Goal: Feedback & Contribution: Leave review/rating

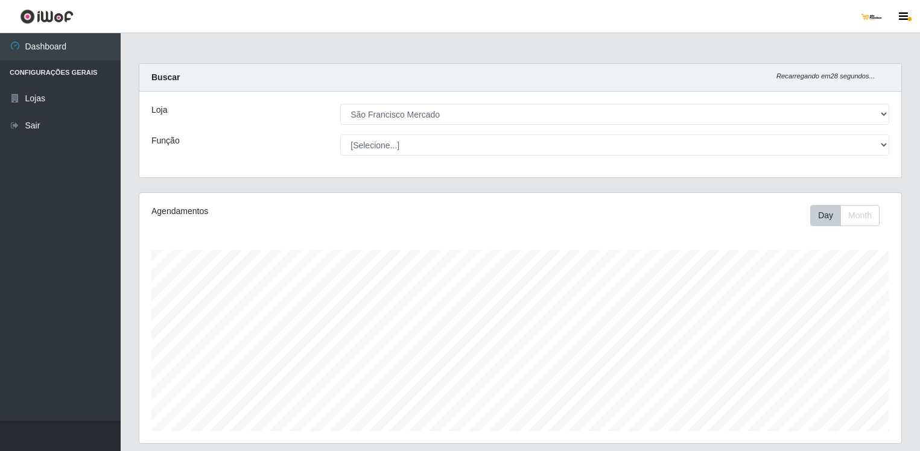
select select "168"
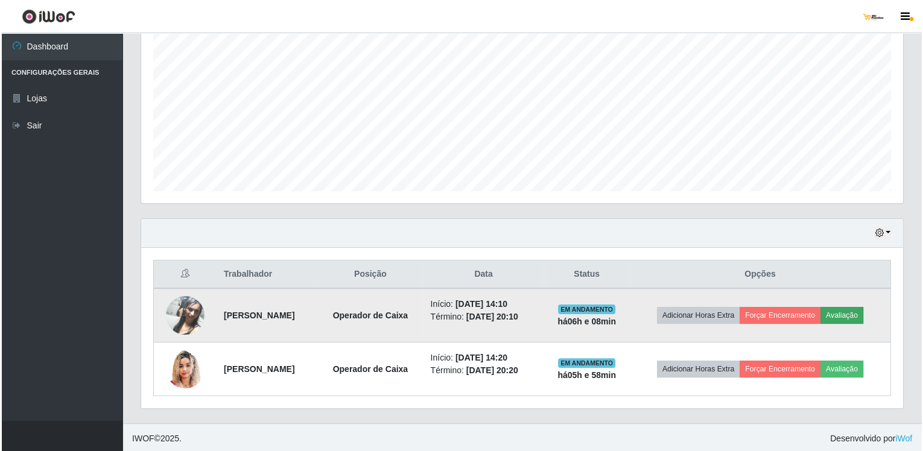
scroll to position [250, 762]
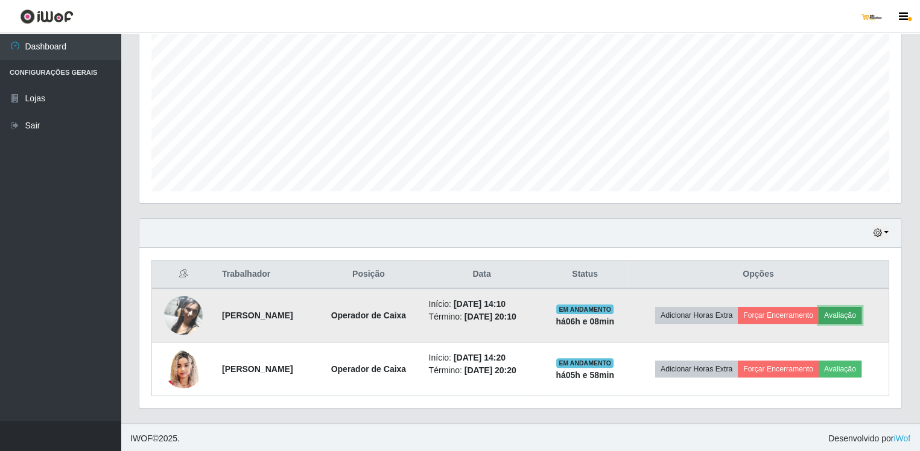
drag, startPoint x: 846, startPoint y: 310, endPoint x: 846, endPoint y: 317, distance: 6.6
click at [846, 317] on button "Avaliação" at bounding box center [840, 315] width 43 height 17
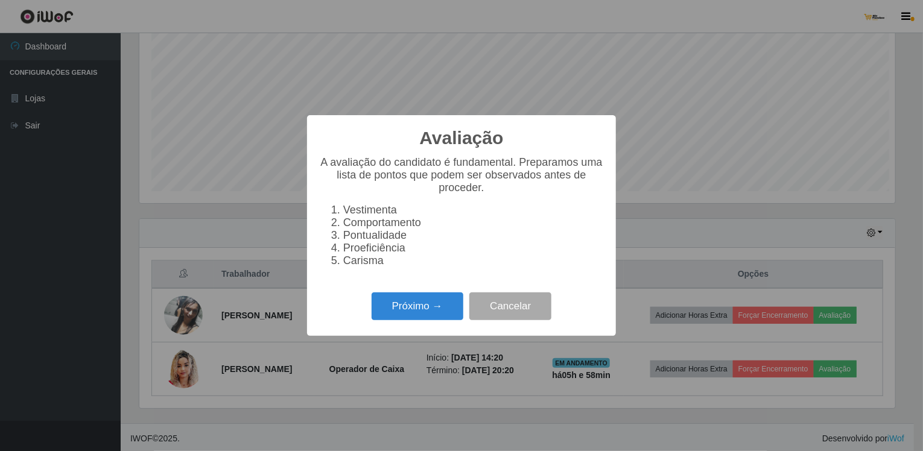
scroll to position [250, 757]
click at [431, 316] on button "Próximo →" at bounding box center [418, 307] width 92 height 28
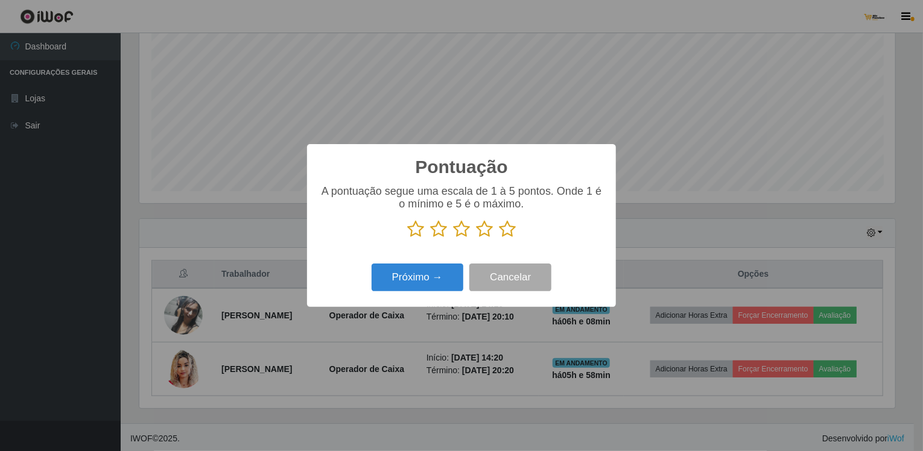
drag, startPoint x: 506, startPoint y: 230, endPoint x: 492, endPoint y: 253, distance: 27.1
click at [506, 232] on icon at bounding box center [507, 229] width 17 height 18
click at [499, 238] on input "radio" at bounding box center [499, 238] width 0 height 0
click at [430, 284] on button "Próximo →" at bounding box center [418, 278] width 92 height 28
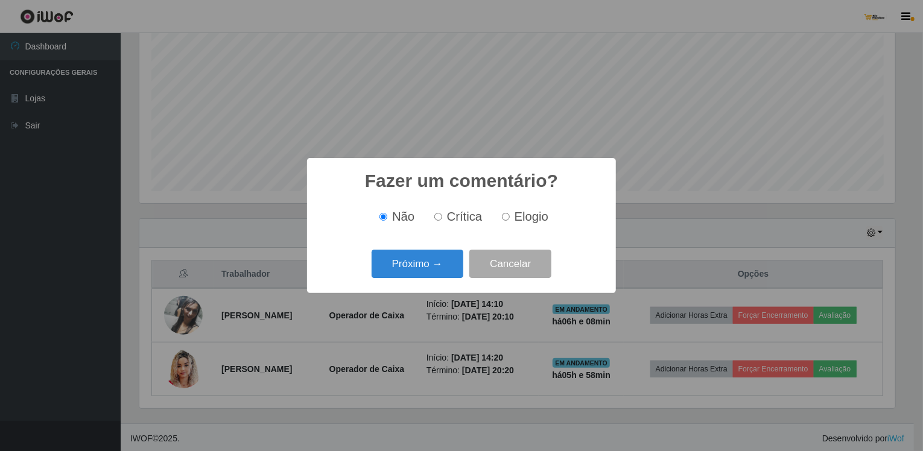
click at [502, 218] on input "Elogio" at bounding box center [506, 217] width 8 height 8
radio input "true"
click at [435, 262] on button "Próximo →" at bounding box center [418, 264] width 92 height 28
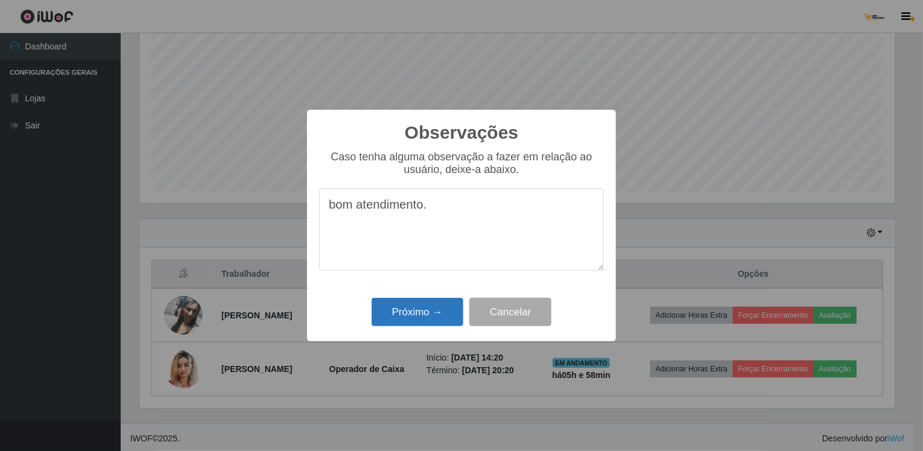
type textarea "bom atendimento."
click at [402, 313] on button "Próximo →" at bounding box center [418, 312] width 92 height 28
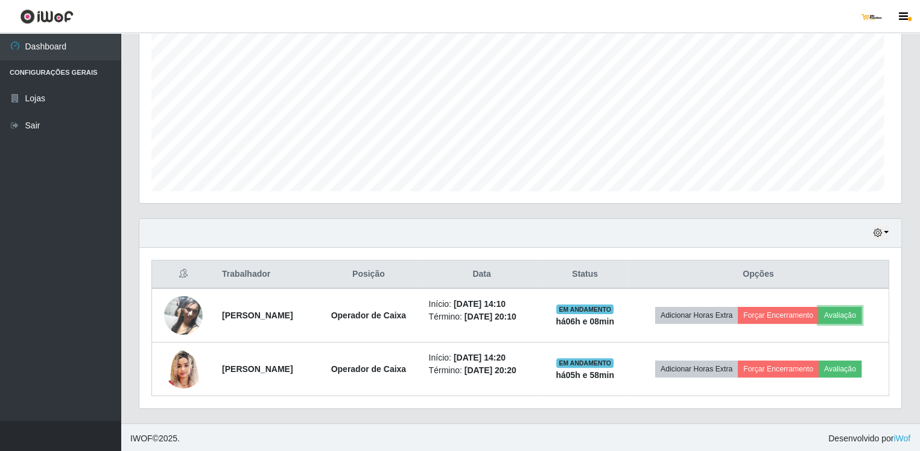
scroll to position [250, 762]
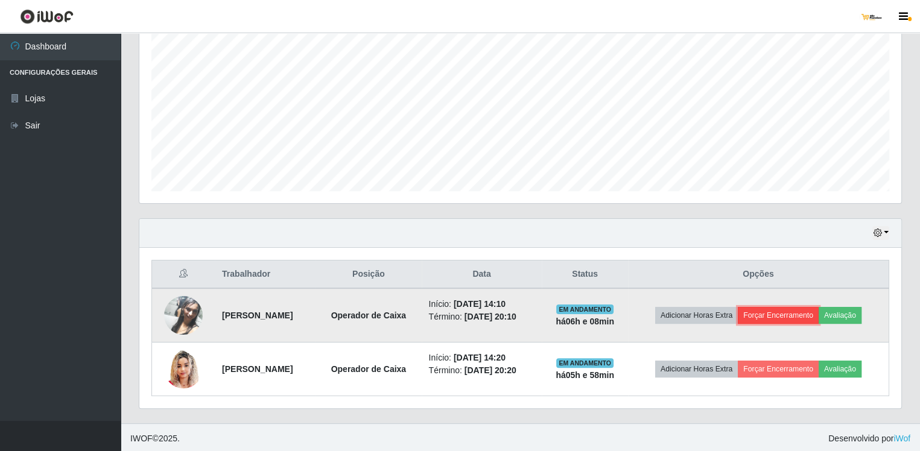
click at [795, 312] on button "Forçar Encerramento" at bounding box center [778, 315] width 81 height 17
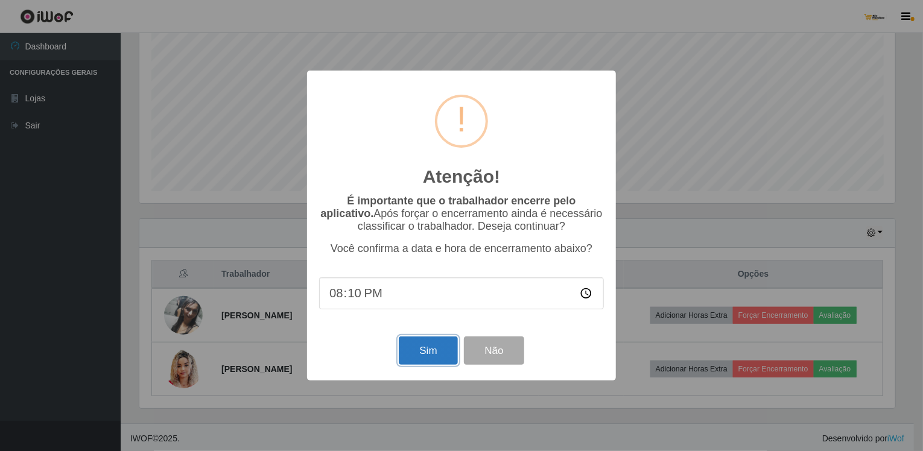
click at [432, 343] on button "Sim" at bounding box center [428, 351] width 59 height 28
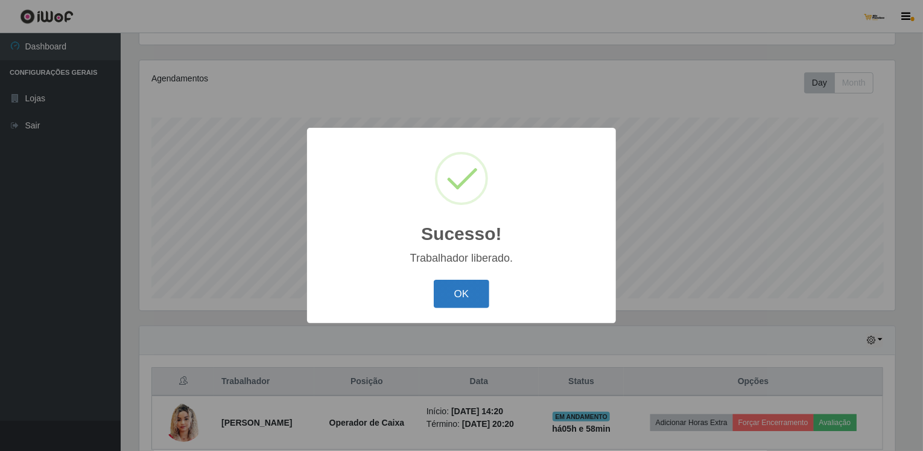
drag, startPoint x: 441, startPoint y: 299, endPoint x: 448, endPoint y: 300, distance: 6.7
click at [442, 299] on button "OK" at bounding box center [462, 294] width 56 height 28
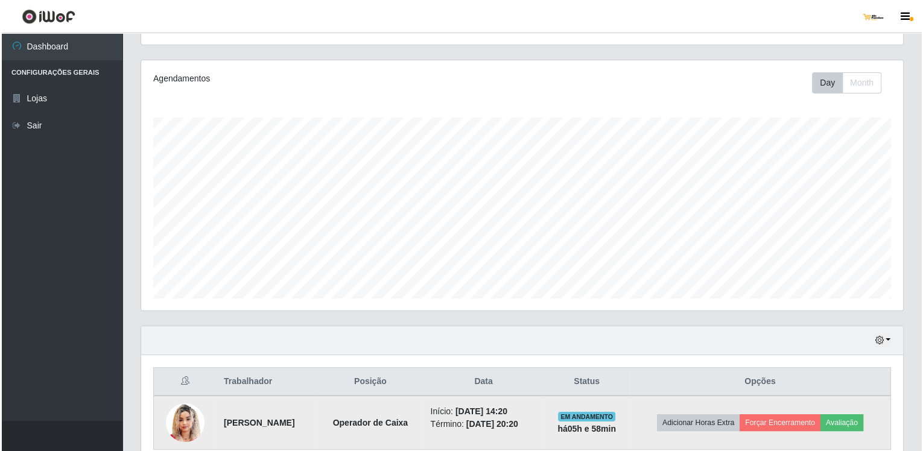
scroll to position [250, 762]
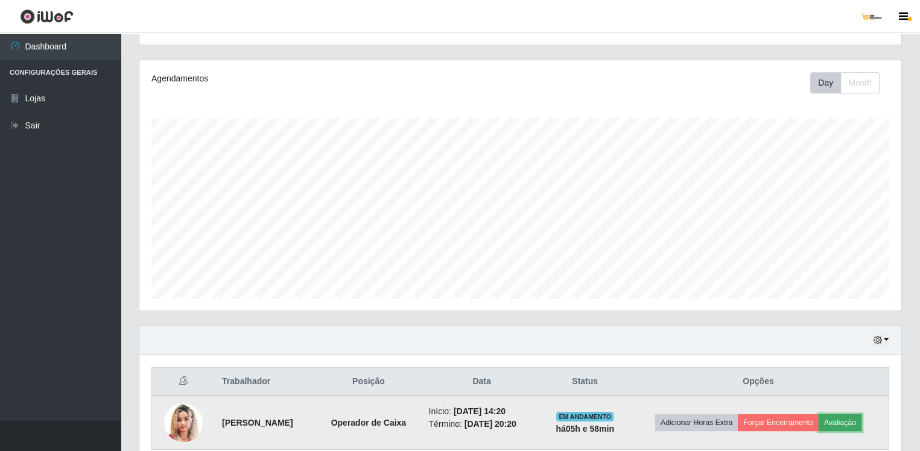
click at [849, 416] on button "Avaliação" at bounding box center [840, 422] width 43 height 17
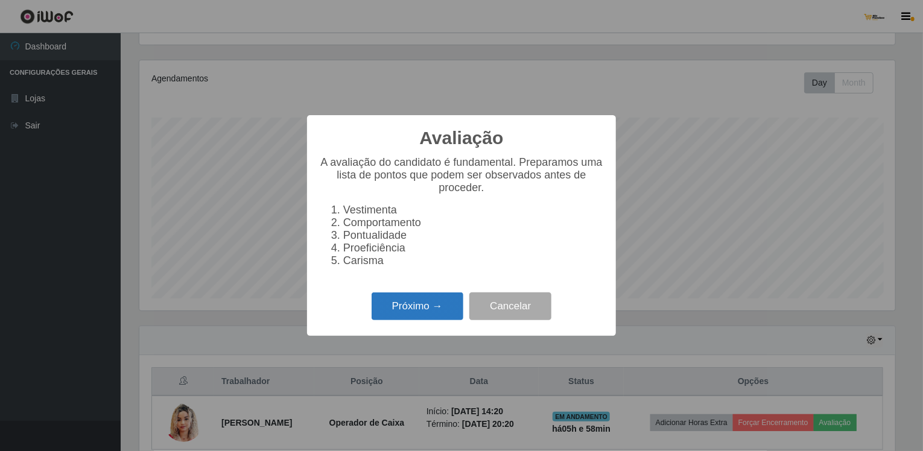
click at [432, 309] on button "Próximo →" at bounding box center [418, 307] width 92 height 28
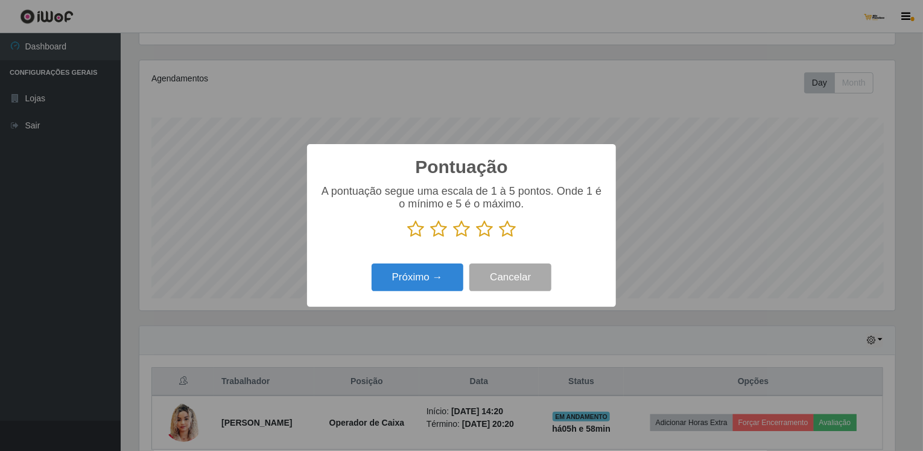
scroll to position [603032, 602526]
click at [506, 233] on icon at bounding box center [507, 229] width 17 height 18
click at [499, 238] on input "radio" at bounding box center [499, 238] width 0 height 0
click at [430, 275] on button "Próximo →" at bounding box center [418, 278] width 92 height 28
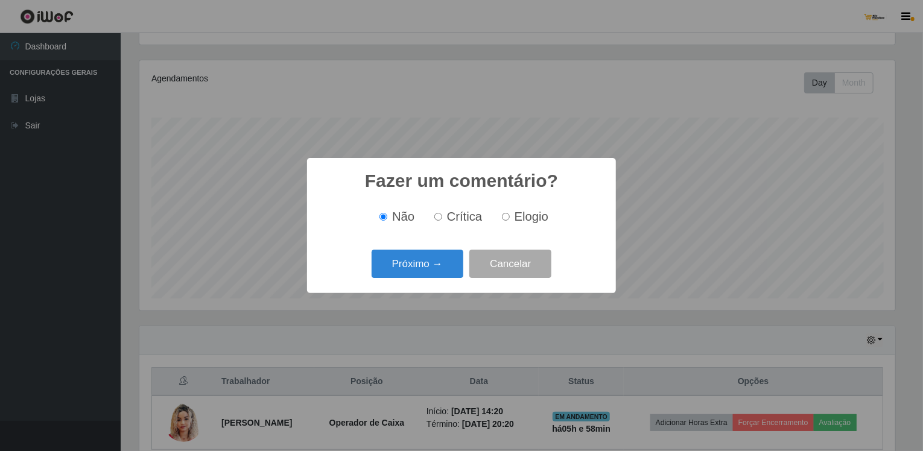
click at [506, 215] on input "Elogio" at bounding box center [506, 217] width 8 height 8
radio input "true"
click at [437, 262] on button "Próximo →" at bounding box center [418, 264] width 92 height 28
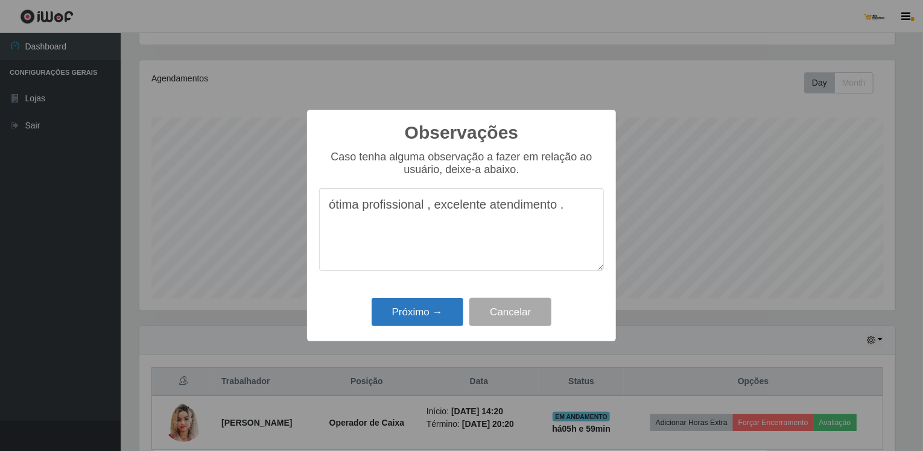
type textarea "ótima profissional , excelente atendimento ."
click at [416, 308] on button "Próximo →" at bounding box center [418, 312] width 92 height 28
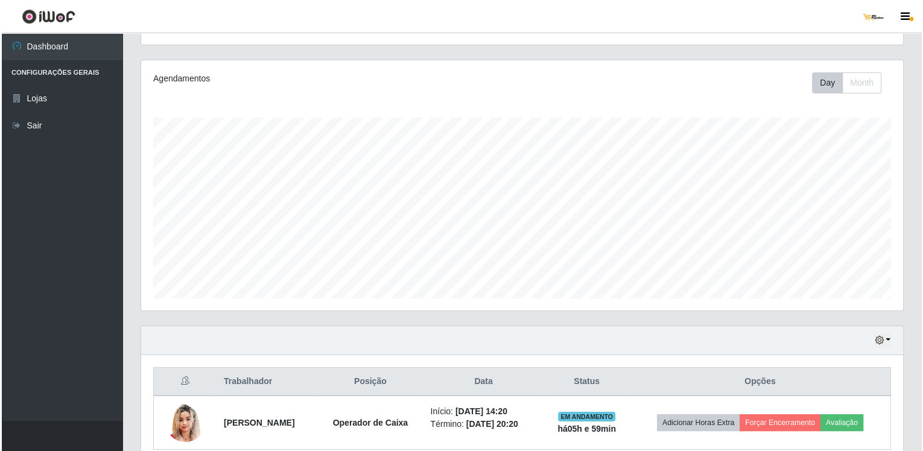
scroll to position [250, 762]
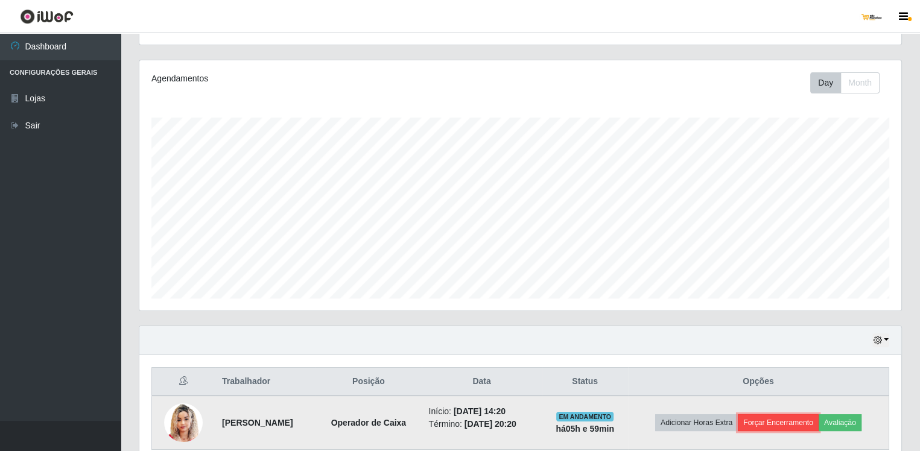
click at [770, 422] on button "Forçar Encerramento" at bounding box center [778, 422] width 81 height 17
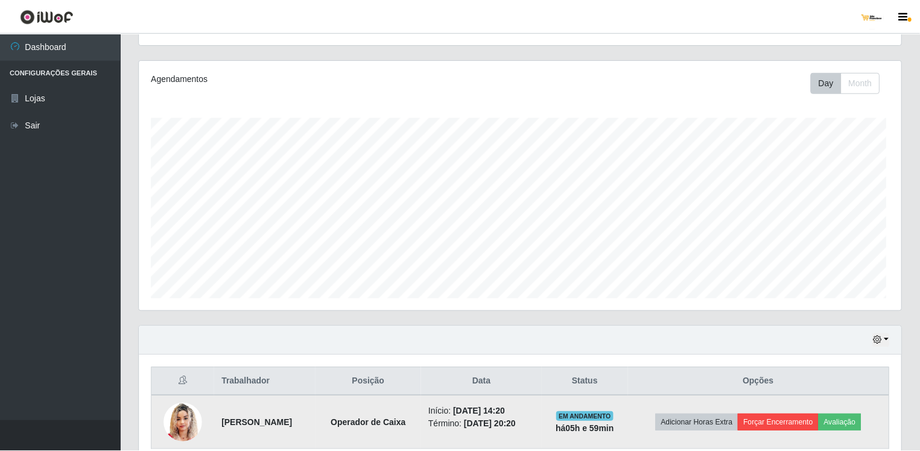
scroll to position [250, 757]
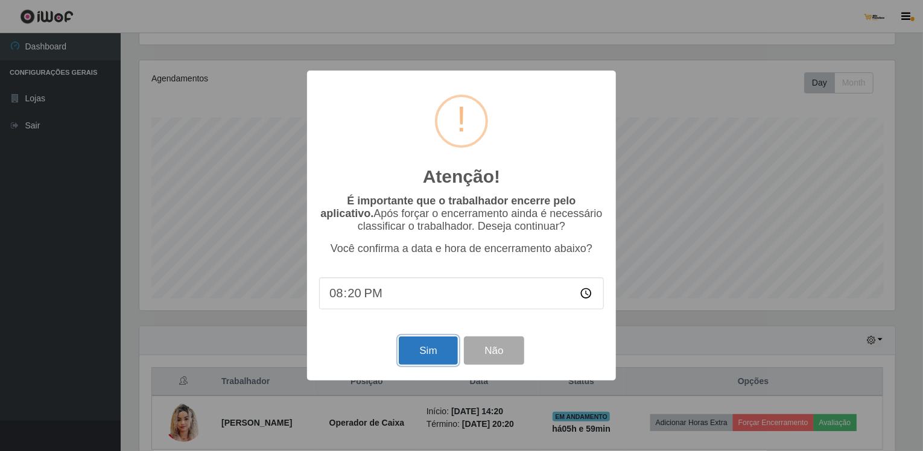
click at [439, 350] on button "Sim" at bounding box center [428, 351] width 59 height 28
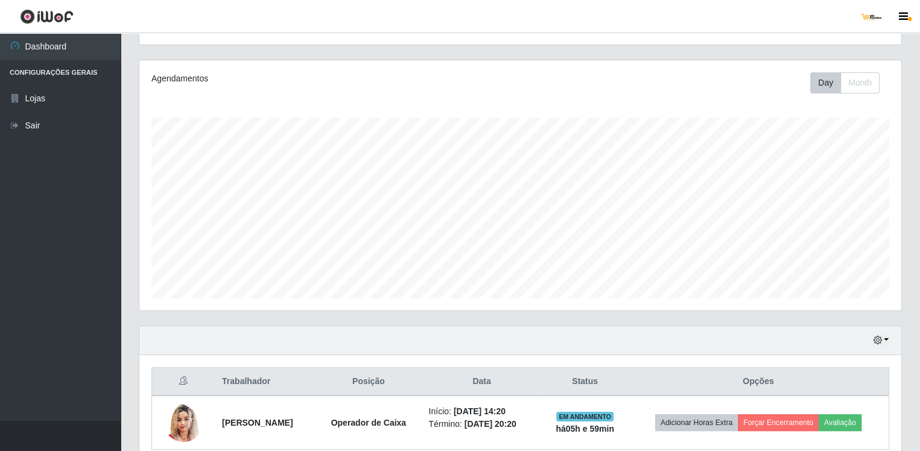
scroll to position [0, 0]
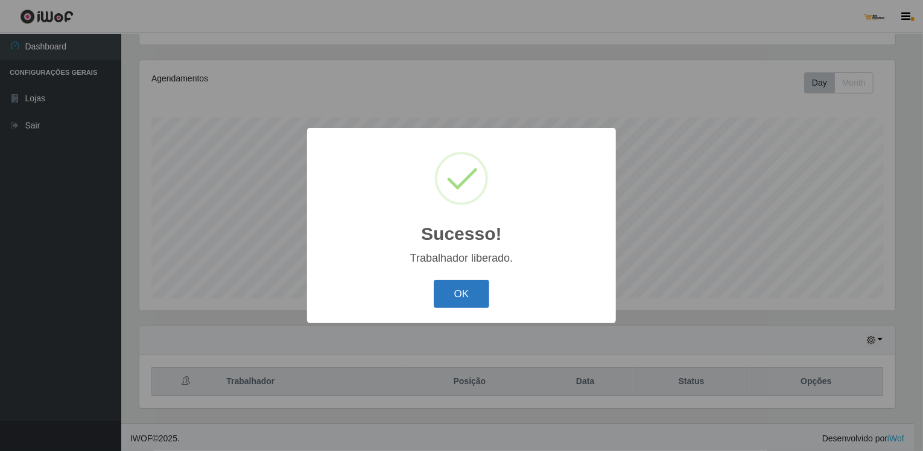
click at [463, 291] on button "OK" at bounding box center [462, 294] width 56 height 28
